Goal: Information Seeking & Learning: Check status

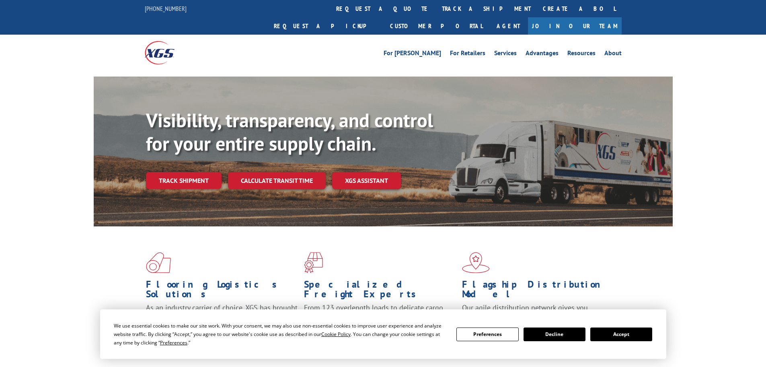
click at [436, 6] on link "track a shipment" at bounding box center [486, 8] width 101 height 17
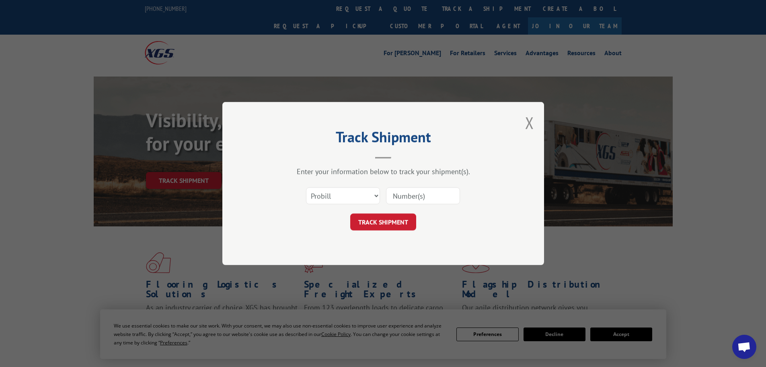
paste input "17470313"
type input "17470313"
click at [407, 216] on button "TRACK SHIPMENT" at bounding box center [383, 221] width 66 height 17
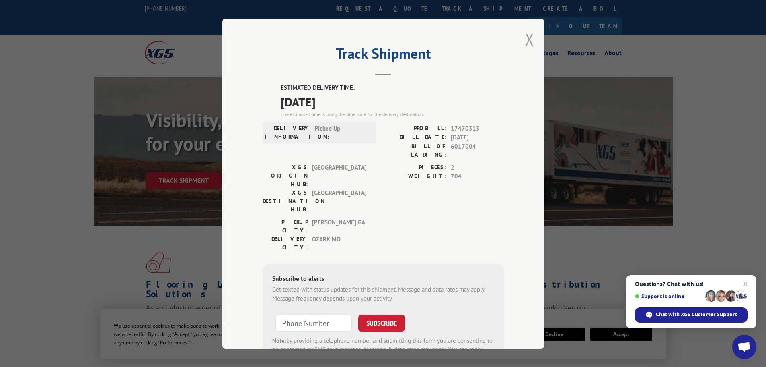
drag, startPoint x: 528, startPoint y: 41, endPoint x: 351, endPoint y: 2, distance: 180.8
click at [527, 41] on button "Close modal" at bounding box center [529, 39] width 9 height 21
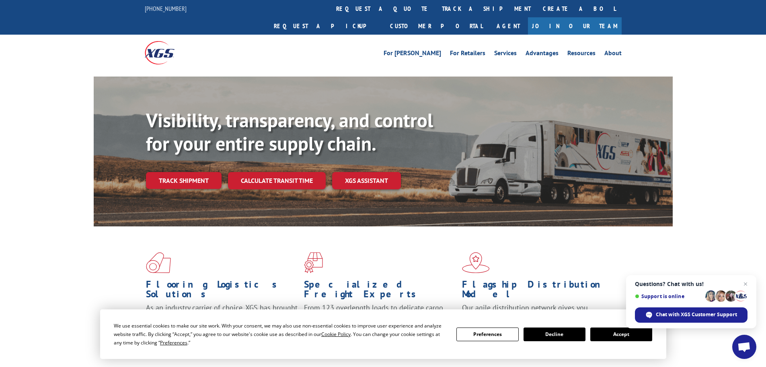
click at [436, 14] on link "track a shipment" at bounding box center [486, 8] width 101 height 17
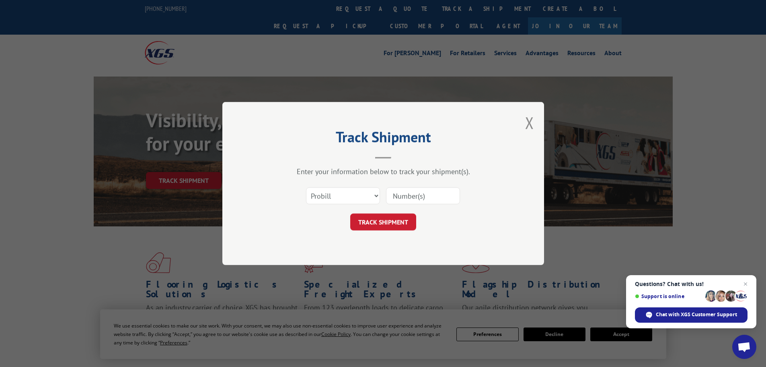
paste input "17470313"
type input "17470313"
click at [394, 225] on button "TRACK SHIPMENT" at bounding box center [383, 221] width 66 height 17
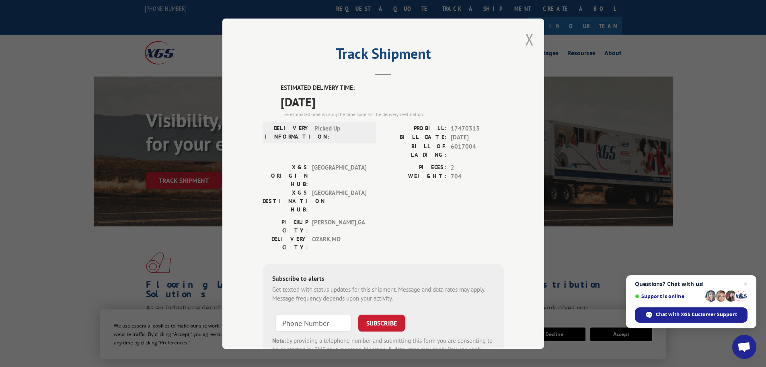
click at [526, 37] on button "Close modal" at bounding box center [529, 39] width 9 height 21
